Goal: Task Accomplishment & Management: Use online tool/utility

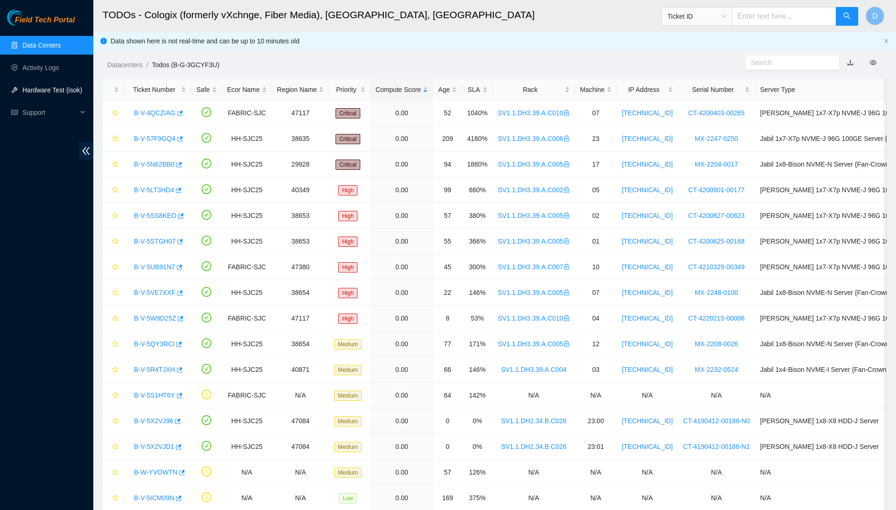
click at [73, 86] on link "Hardware Test (isok)" at bounding box center [52, 89] width 60 height 7
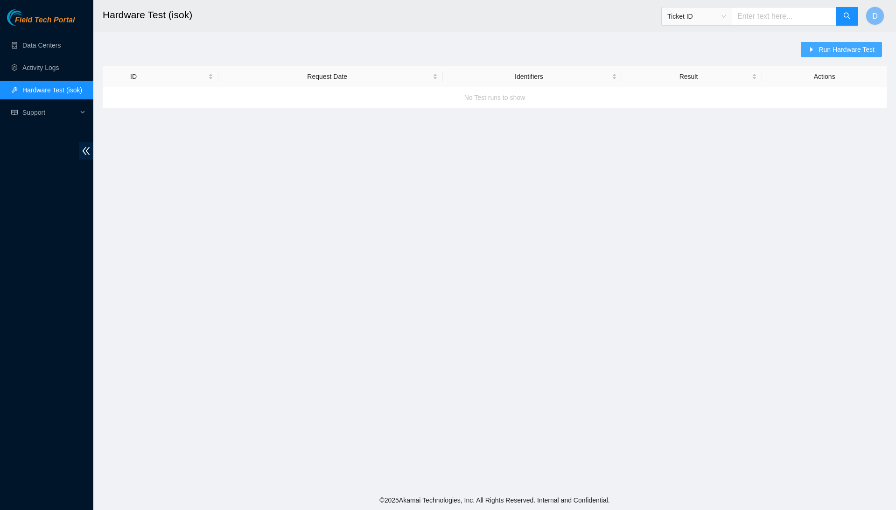
click at [829, 49] on span "Run Hardware Test" at bounding box center [847, 49] width 56 height 10
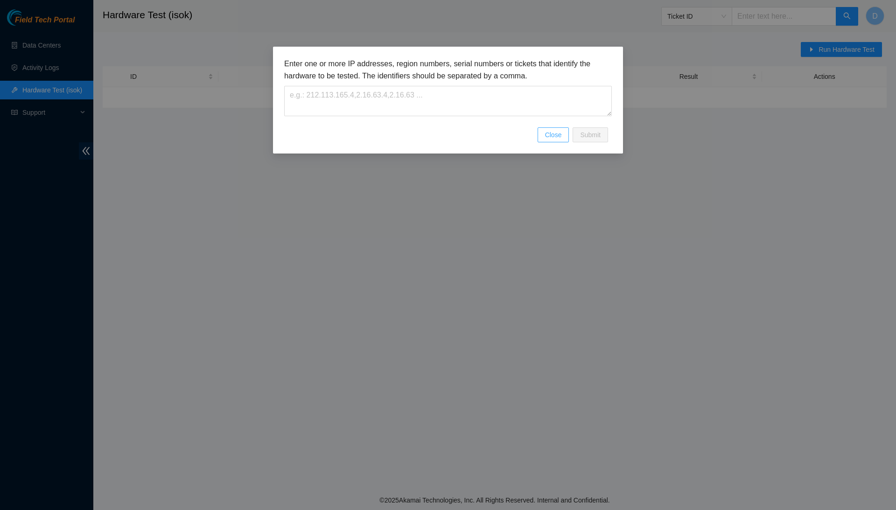
click at [566, 131] on button "Close" at bounding box center [554, 134] width 32 height 15
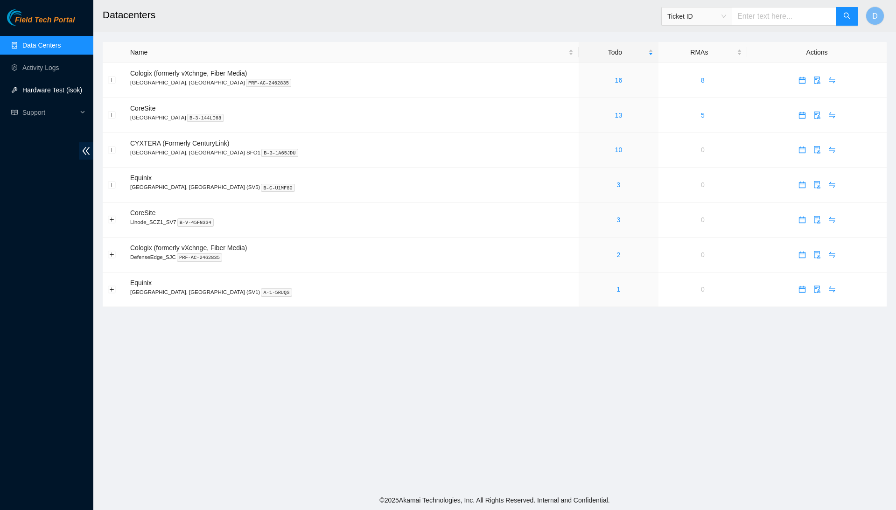
click at [60, 86] on link "Hardware Test (isok)" at bounding box center [52, 89] width 60 height 7
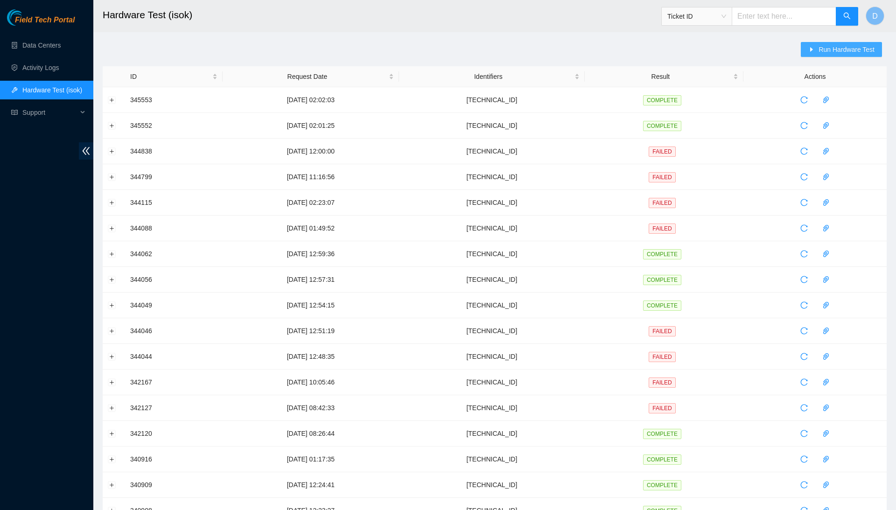
click at [833, 48] on span "Run Hardware Test" at bounding box center [847, 49] width 56 height 10
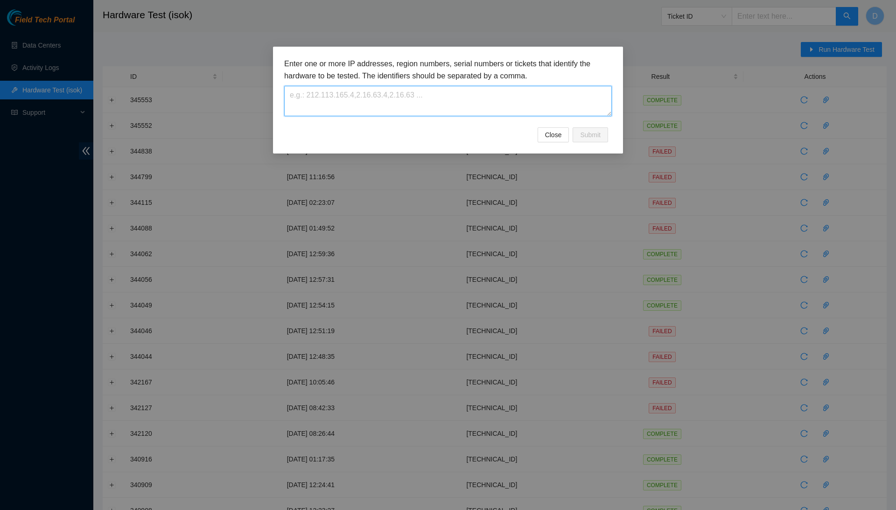
click at [564, 92] on textarea at bounding box center [448, 101] width 328 height 30
paste textarea "23.40.191.48"
type textarea "23.40.191.48"
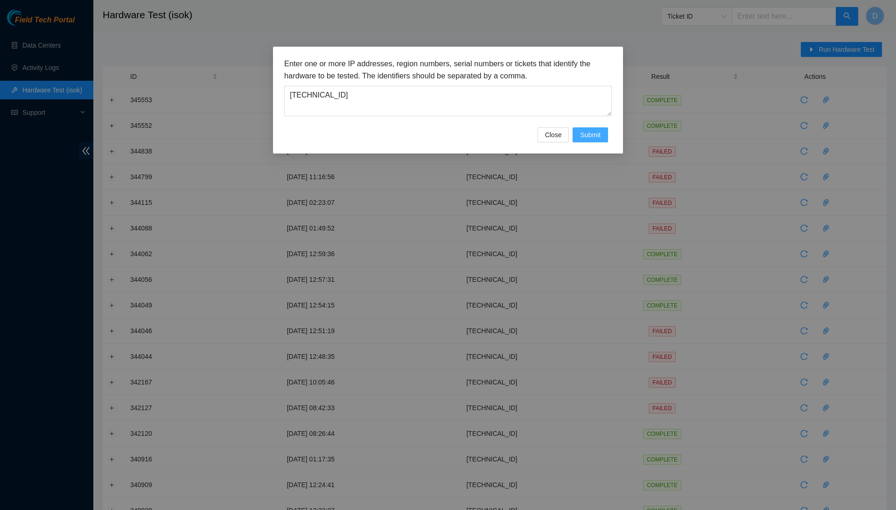
click at [580, 138] on span "Submit" at bounding box center [590, 135] width 21 height 10
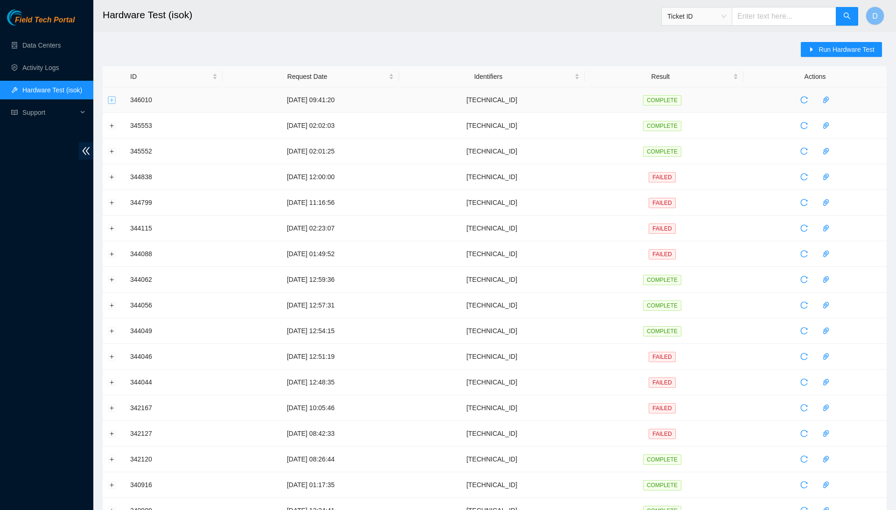
click at [111, 98] on button "Expand row" at bounding box center [111, 99] width 7 height 7
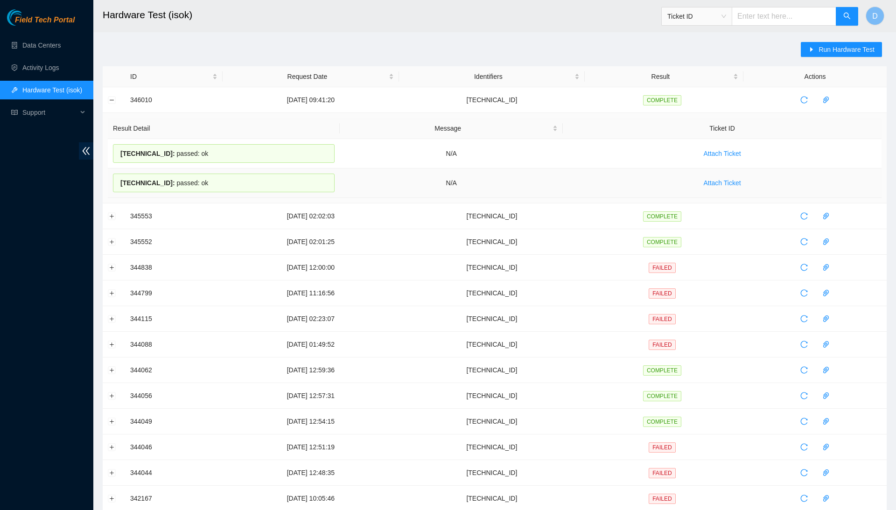
drag, startPoint x: 118, startPoint y: 154, endPoint x: 214, endPoint y: 186, distance: 101.2
click at [214, 186] on tbody "23.40.191.48 : passed: ok N/A Attach Ticket 23.40.191.49 : passed: ok N/A Attac…" at bounding box center [495, 168] width 774 height 59
copy tbody "23.40.191.48 : passed: ok N/A Attach Ticket 23.40.191.49 : passed: ok"
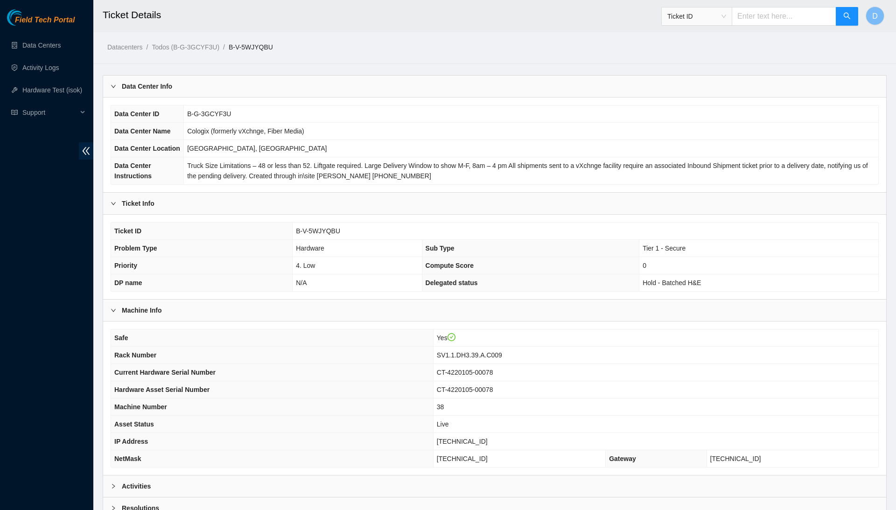
scroll to position [99, 0]
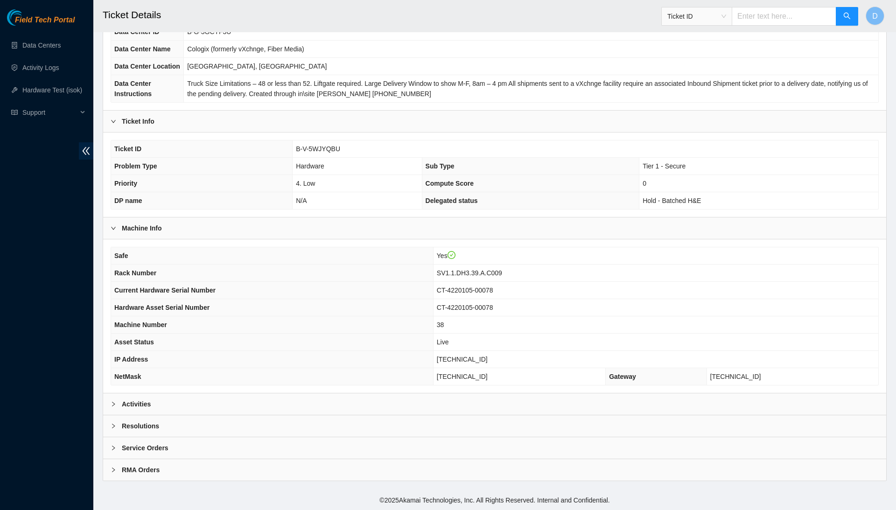
click at [432, 407] on div "Activities" at bounding box center [494, 403] width 783 height 21
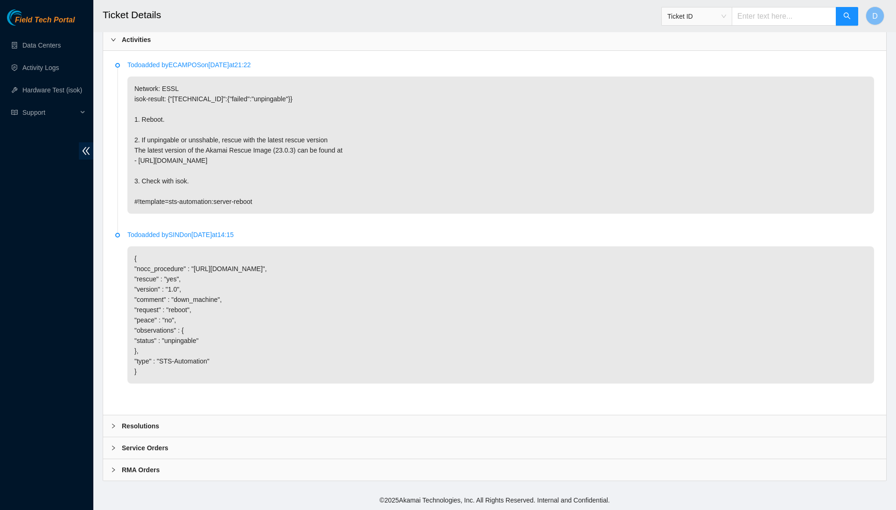
scroll to position [456, 0]
click at [379, 426] on div "Resolutions" at bounding box center [494, 425] width 783 height 21
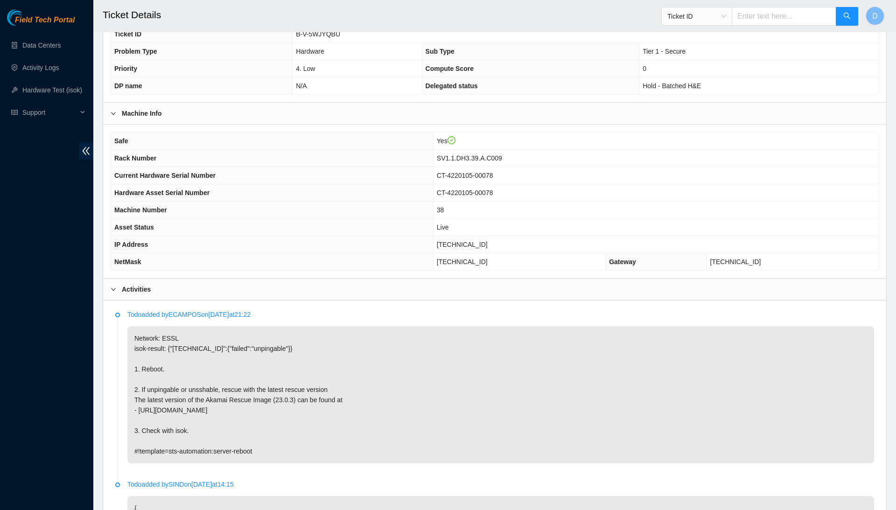
scroll to position [194, 0]
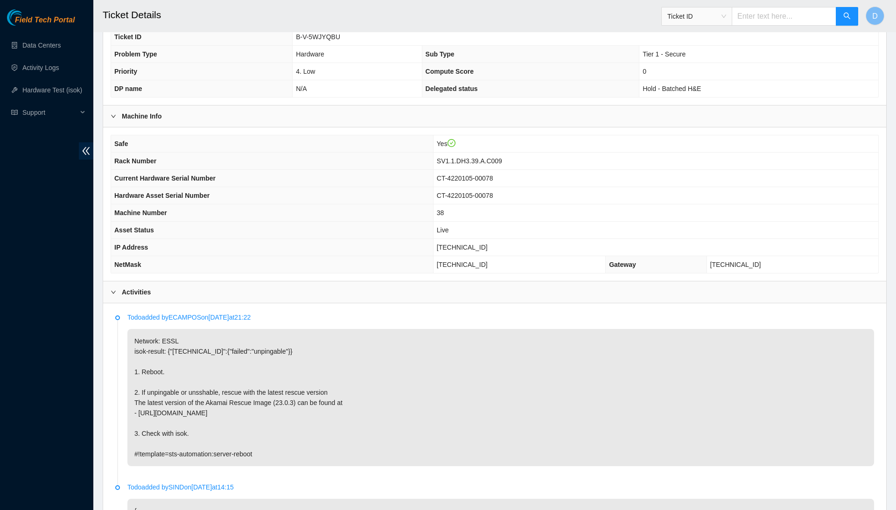
click at [316, 41] on span "B-V-5WJYQBU" at bounding box center [318, 36] width 44 height 7
click at [318, 41] on span "B-V-5WJYQBU" at bounding box center [318, 36] width 44 height 7
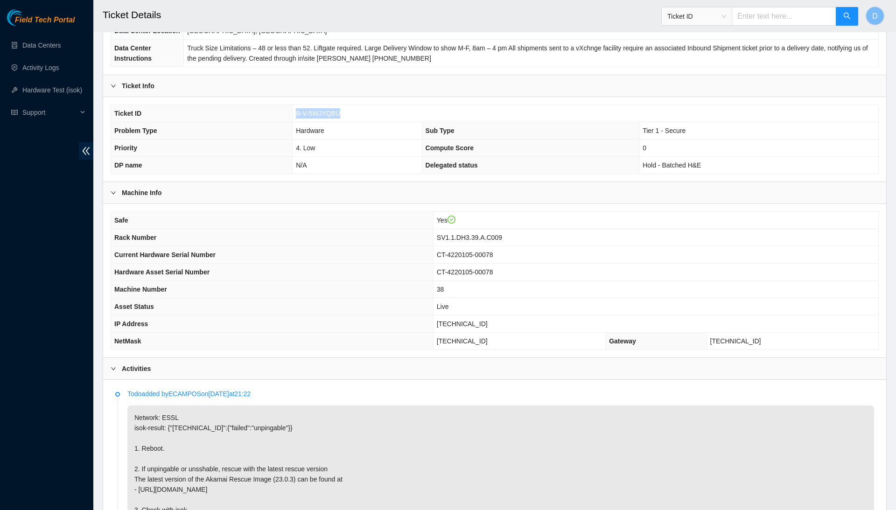
scroll to position [120, 0]
